Goal: Information Seeking & Learning: Learn about a topic

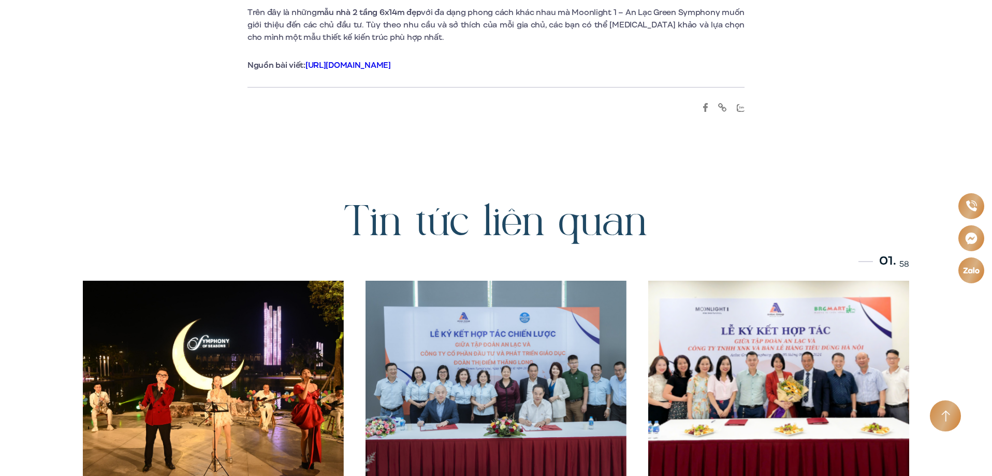
scroll to position [4971, 0]
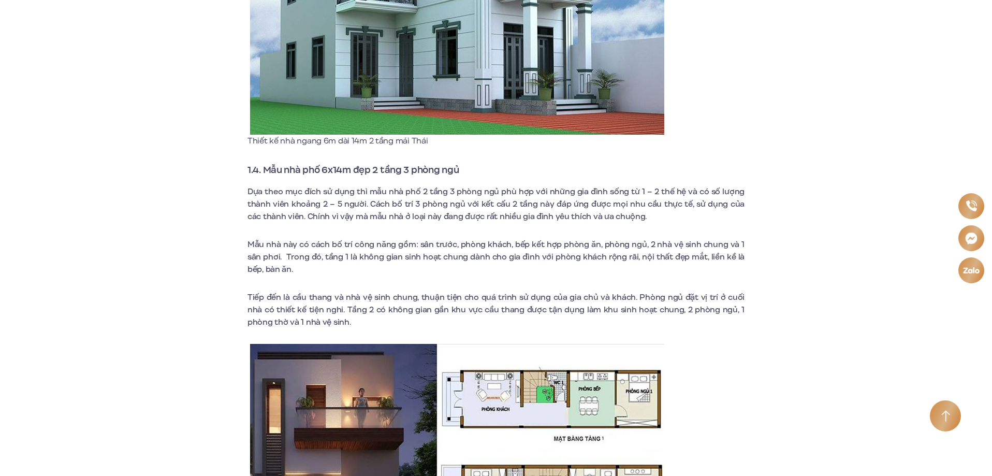
scroll to position [2019, 0]
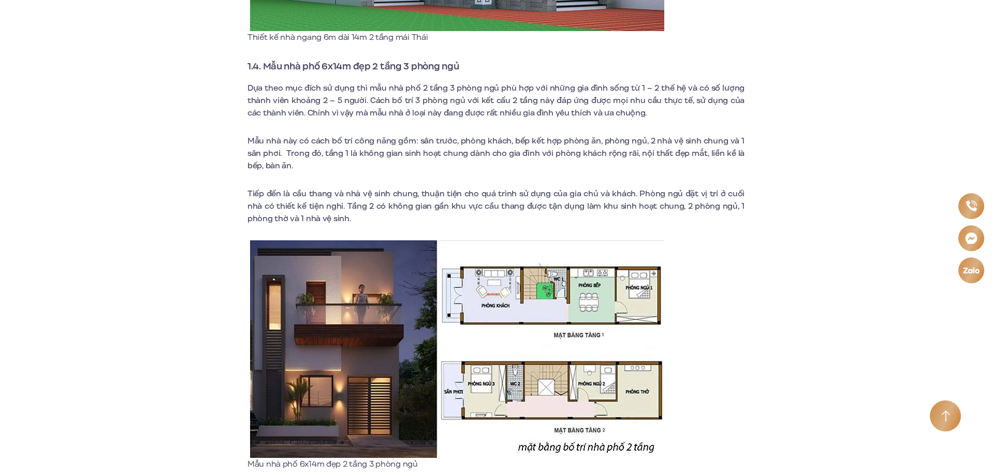
scroll to position [2071, 0]
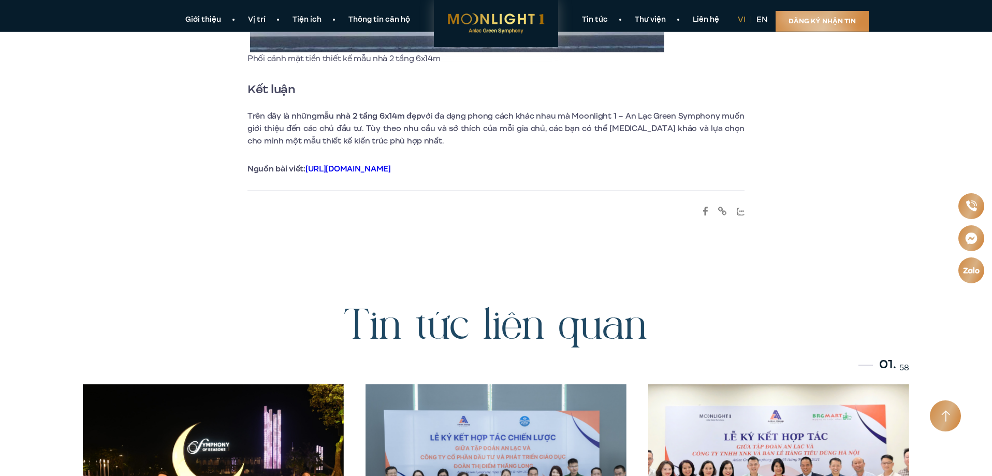
scroll to position [4608, 0]
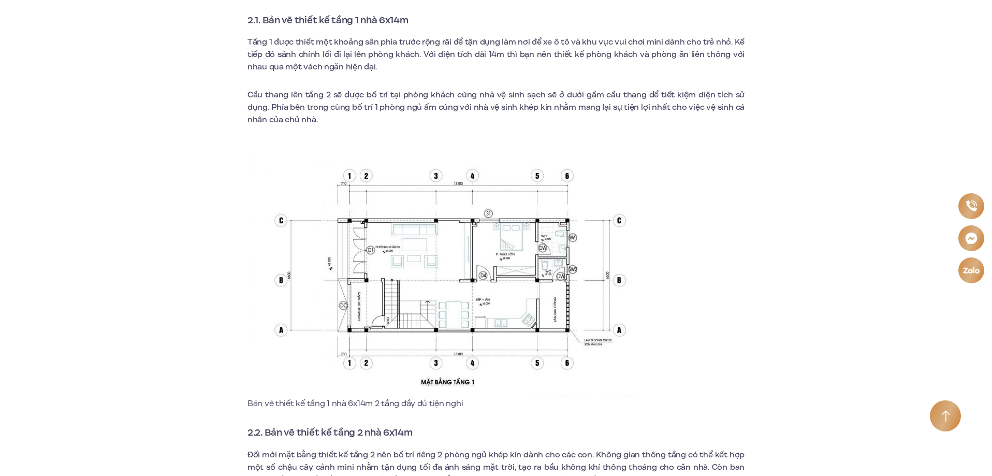
scroll to position [3728, 0]
